Goal: Task Accomplishment & Management: Manage account settings

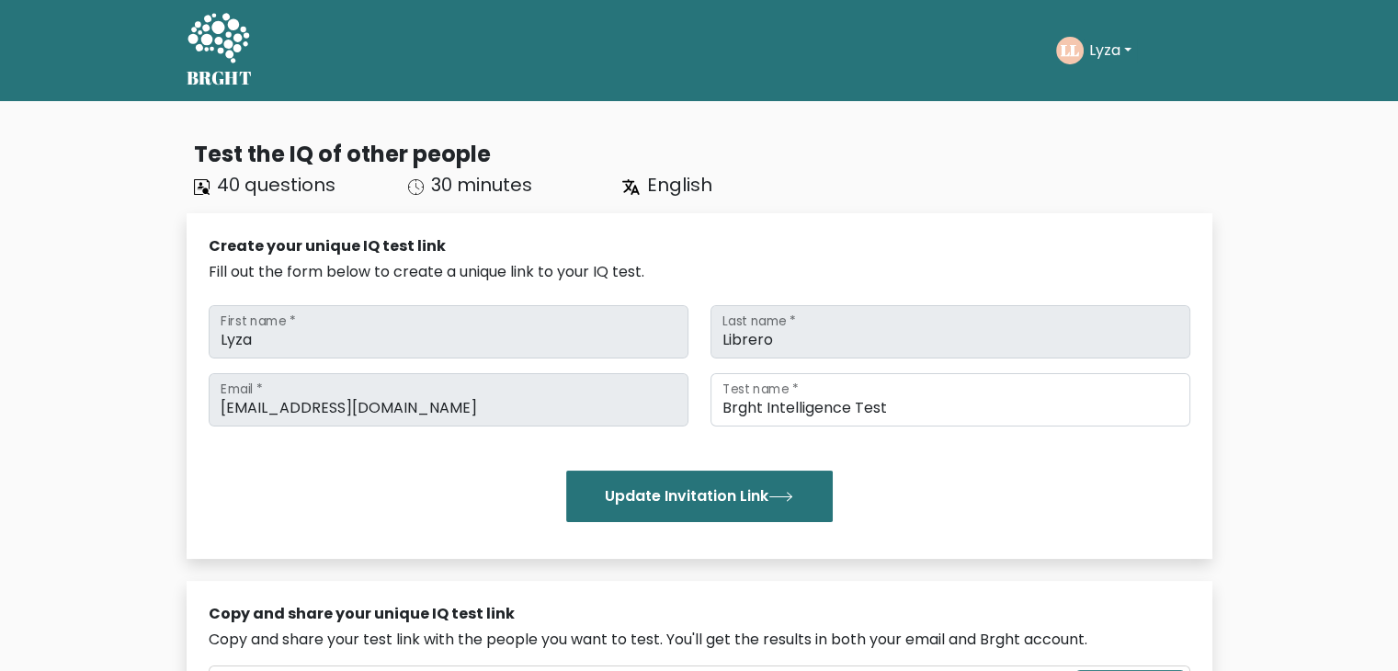
click at [1092, 57] on button "Lyza" at bounding box center [1110, 51] width 53 height 24
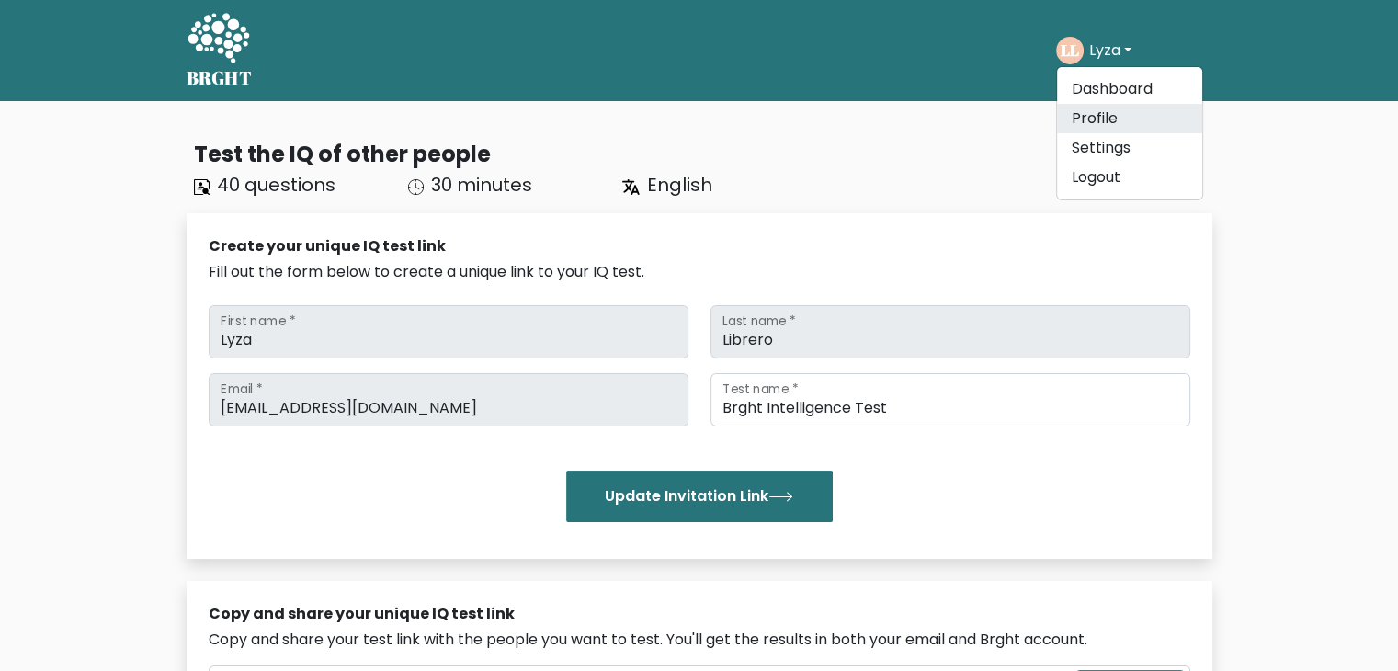
click at [1097, 108] on link "Profile" at bounding box center [1129, 118] width 145 height 29
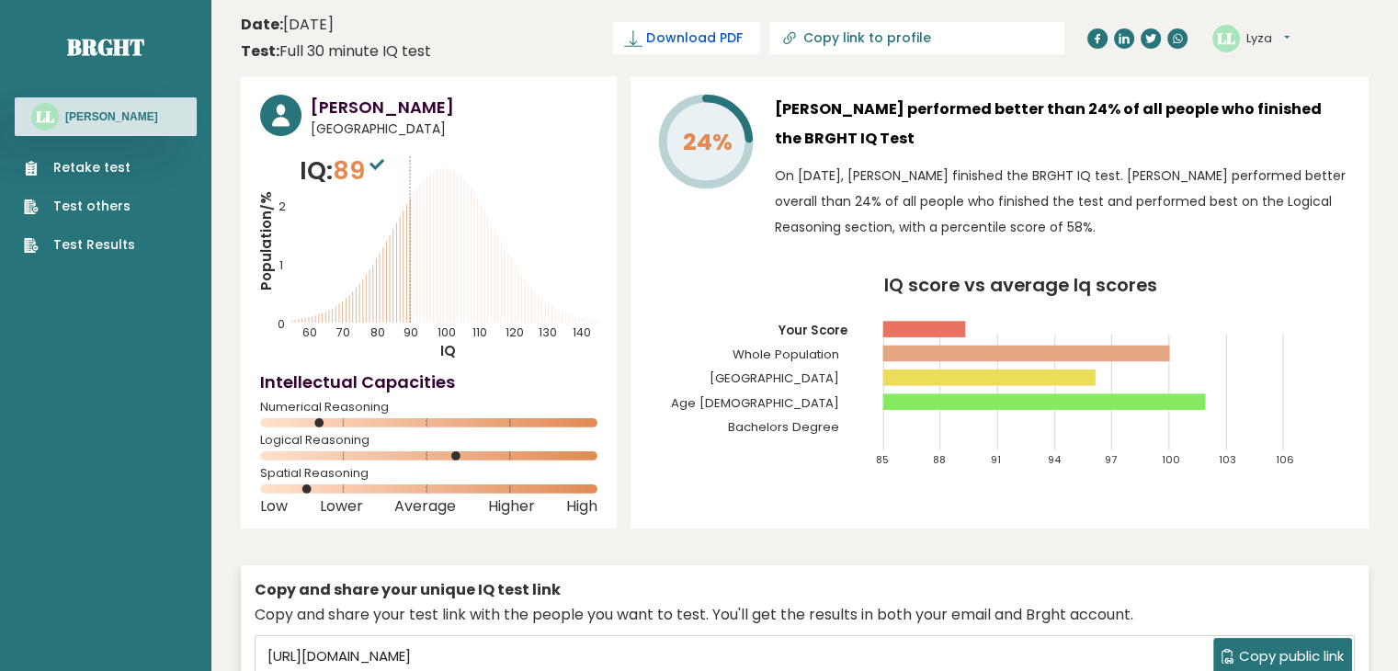
click at [742, 37] on span "Download PDF" at bounding box center [694, 37] width 96 height 19
